Goal: Task Accomplishment & Management: Complete application form

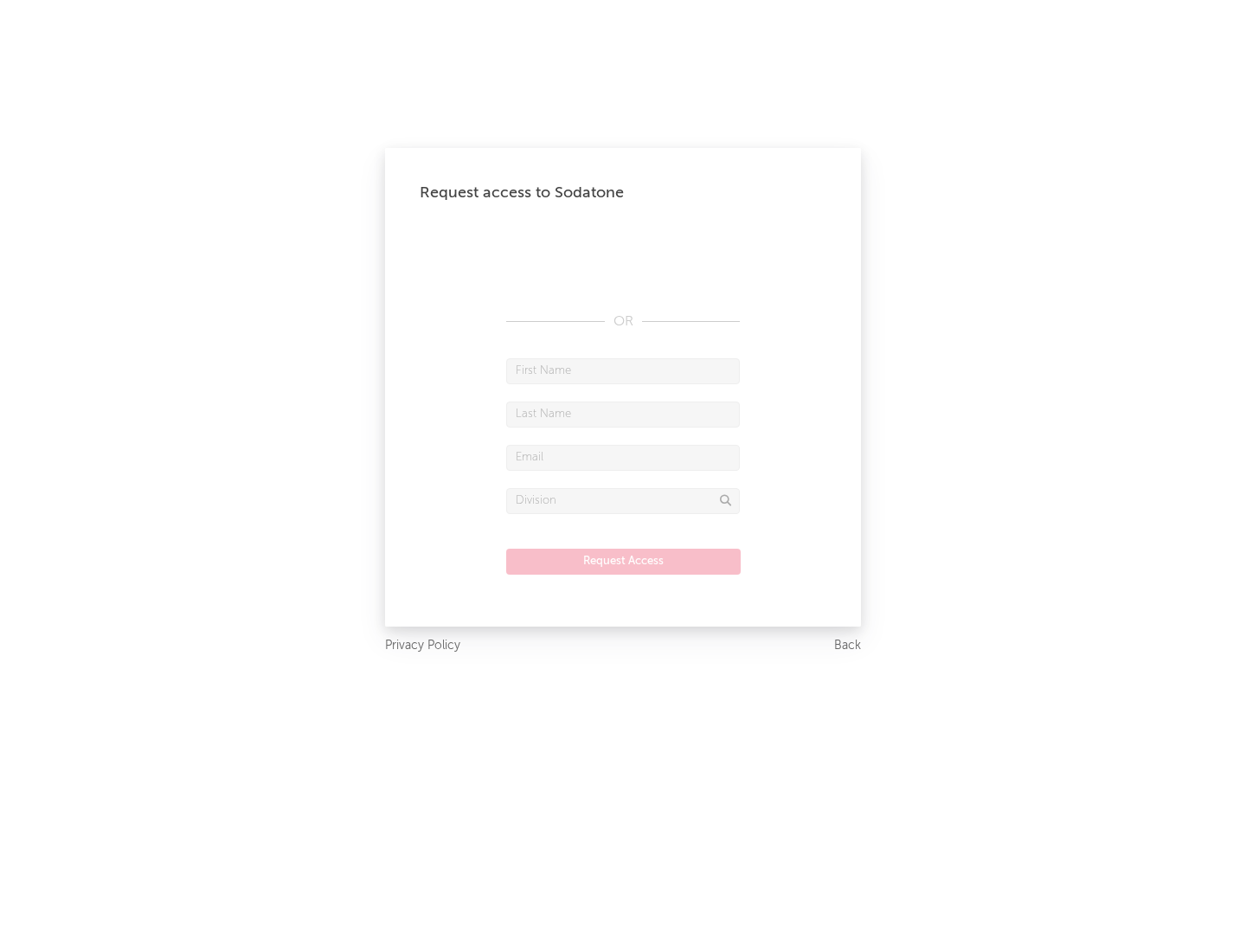
click at [623, 371] on input "text" at bounding box center [623, 371] width 234 height 26
type input "[PERSON_NAME]"
click at [623, 414] on input "text" at bounding box center [623, 414] width 234 height 26
type input "[PERSON_NAME]"
click at [623, 456] on input "text" at bounding box center [623, 457] width 234 height 26
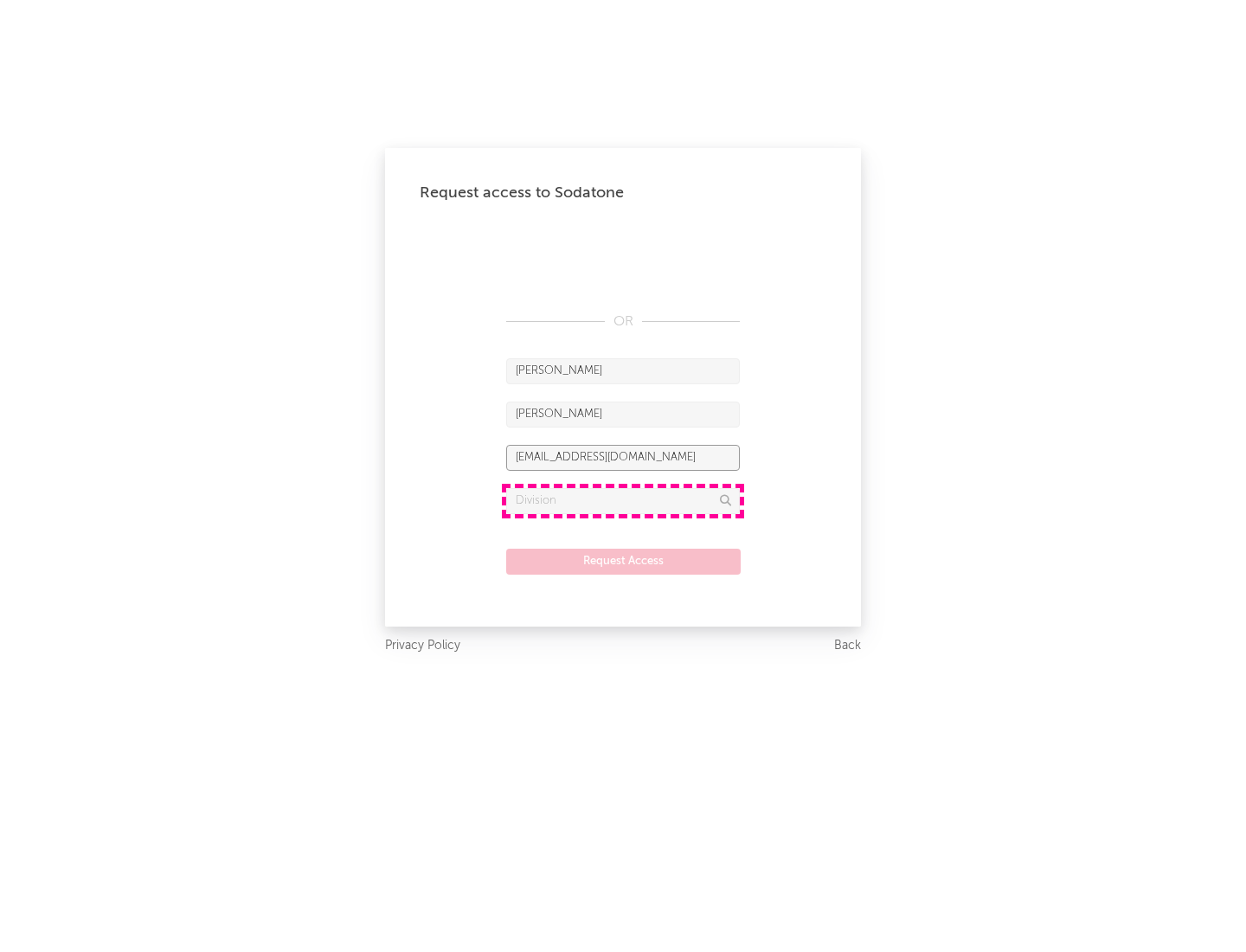
type input "[EMAIL_ADDRESS][DOMAIN_NAME]"
click at [623, 500] on input "text" at bounding box center [623, 501] width 234 height 26
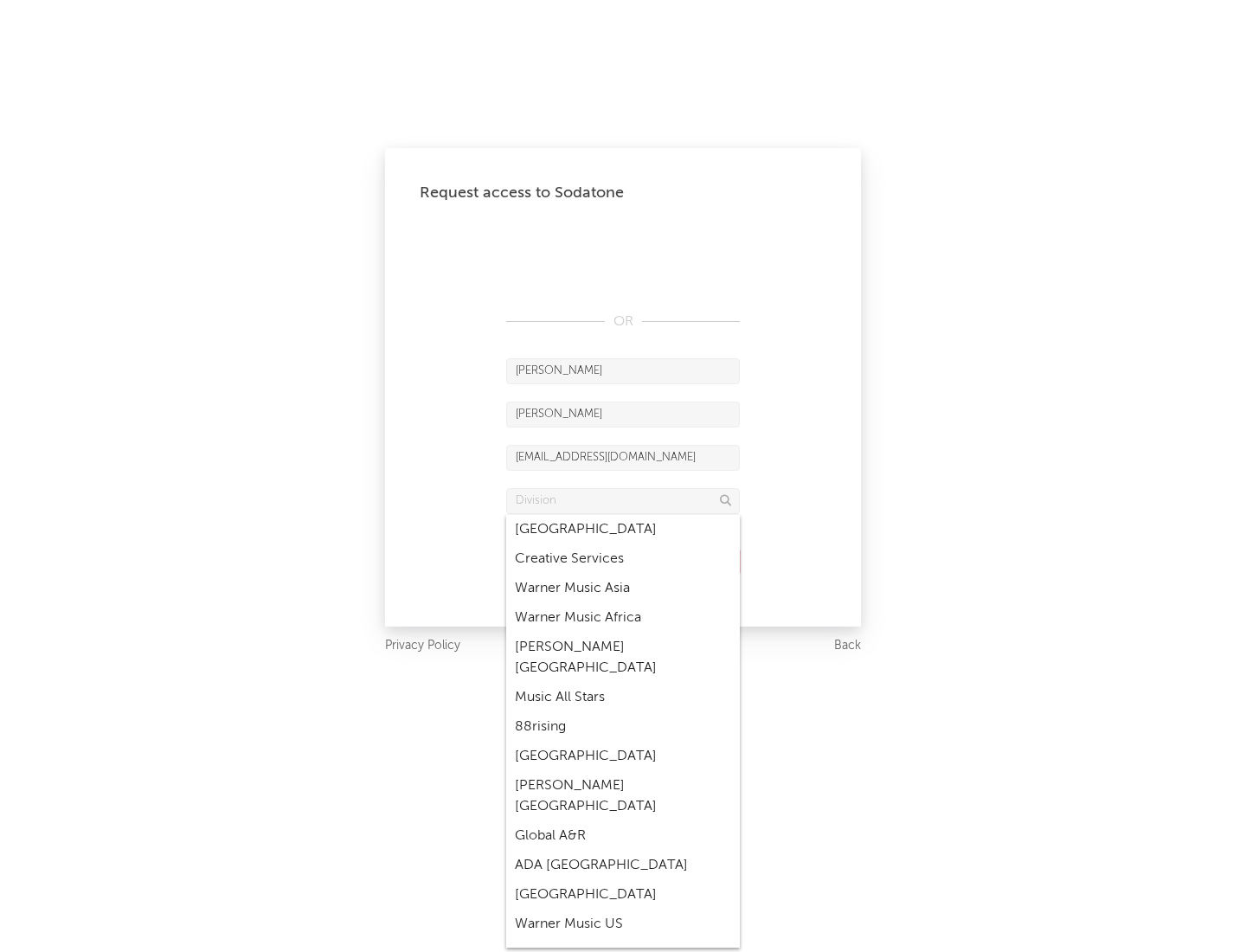
click at [623, 682] on div "Music All Stars" at bounding box center [623, 697] width 234 height 30
type input "Music All Stars"
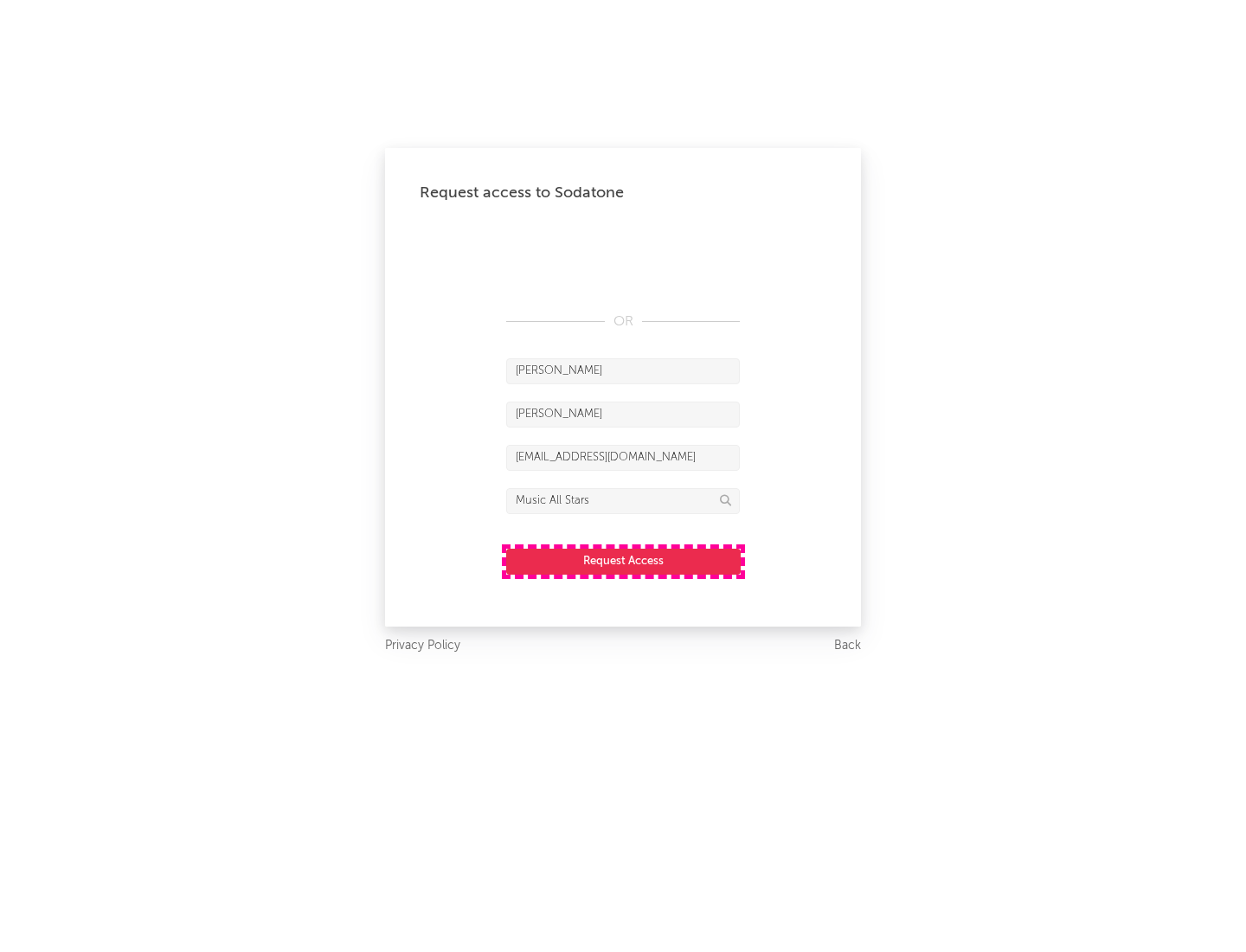
click at [623, 560] on button "Request Access" at bounding box center [624, 561] width 235 height 26
